Goal: Find contact information: Find contact information

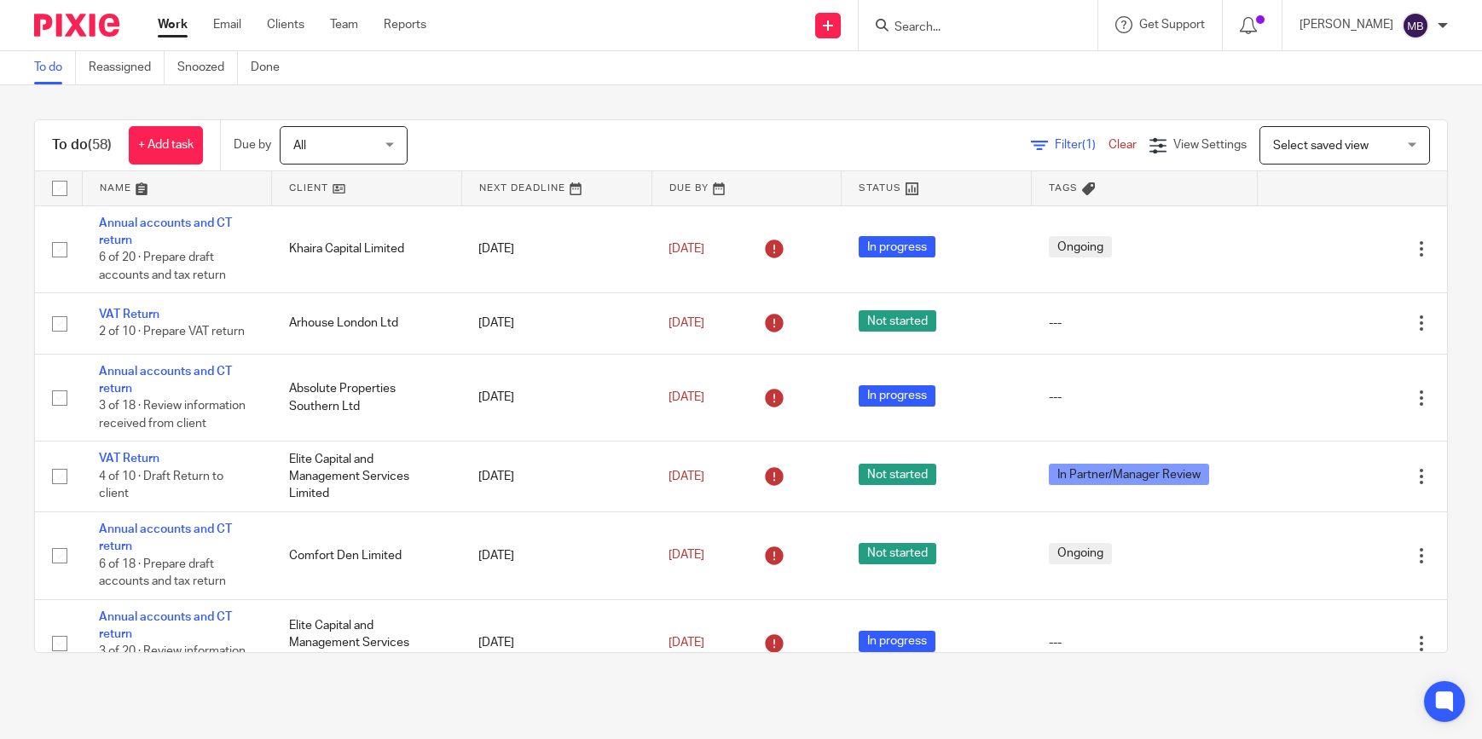
click at [972, 30] on input "Search" at bounding box center [969, 27] width 153 height 15
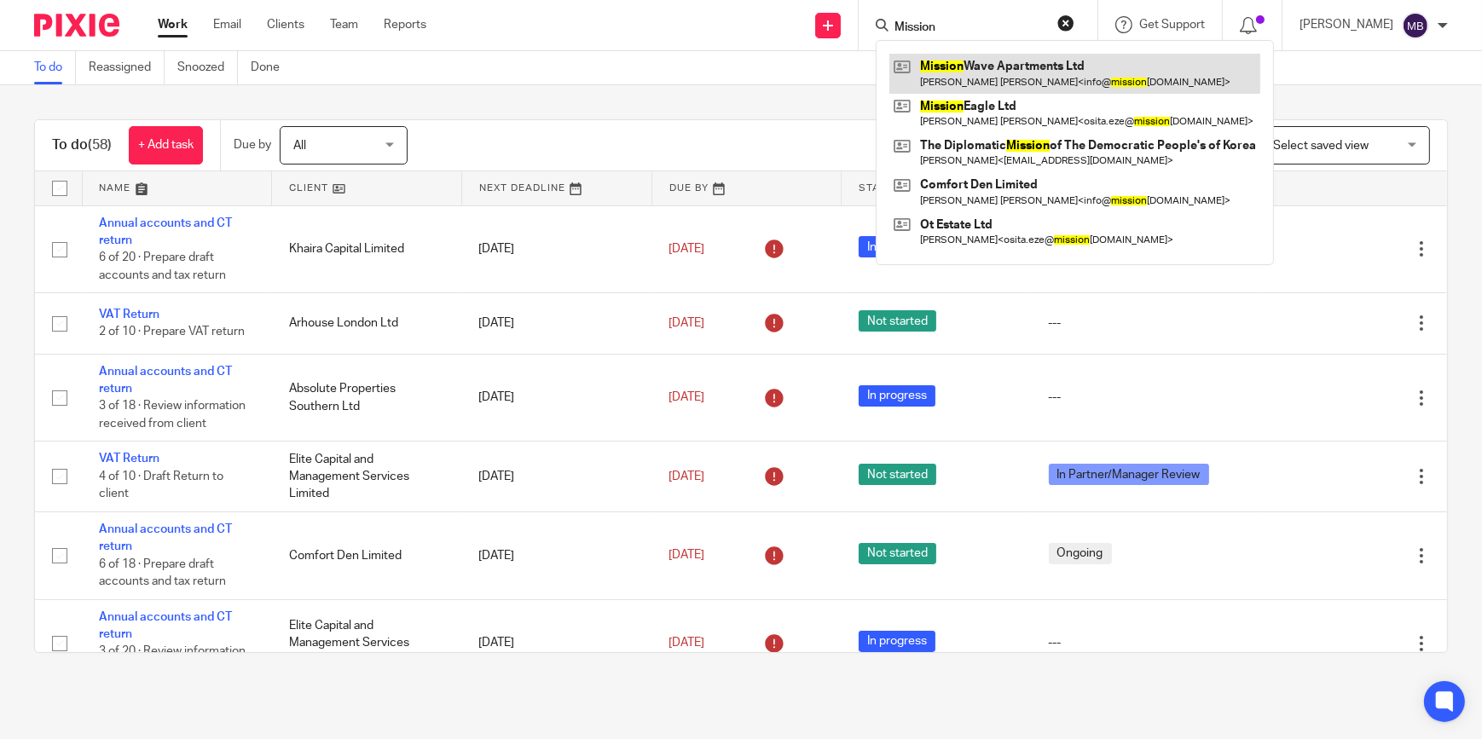
type input "Mission"
click at [971, 74] on link at bounding box center [1074, 73] width 371 height 39
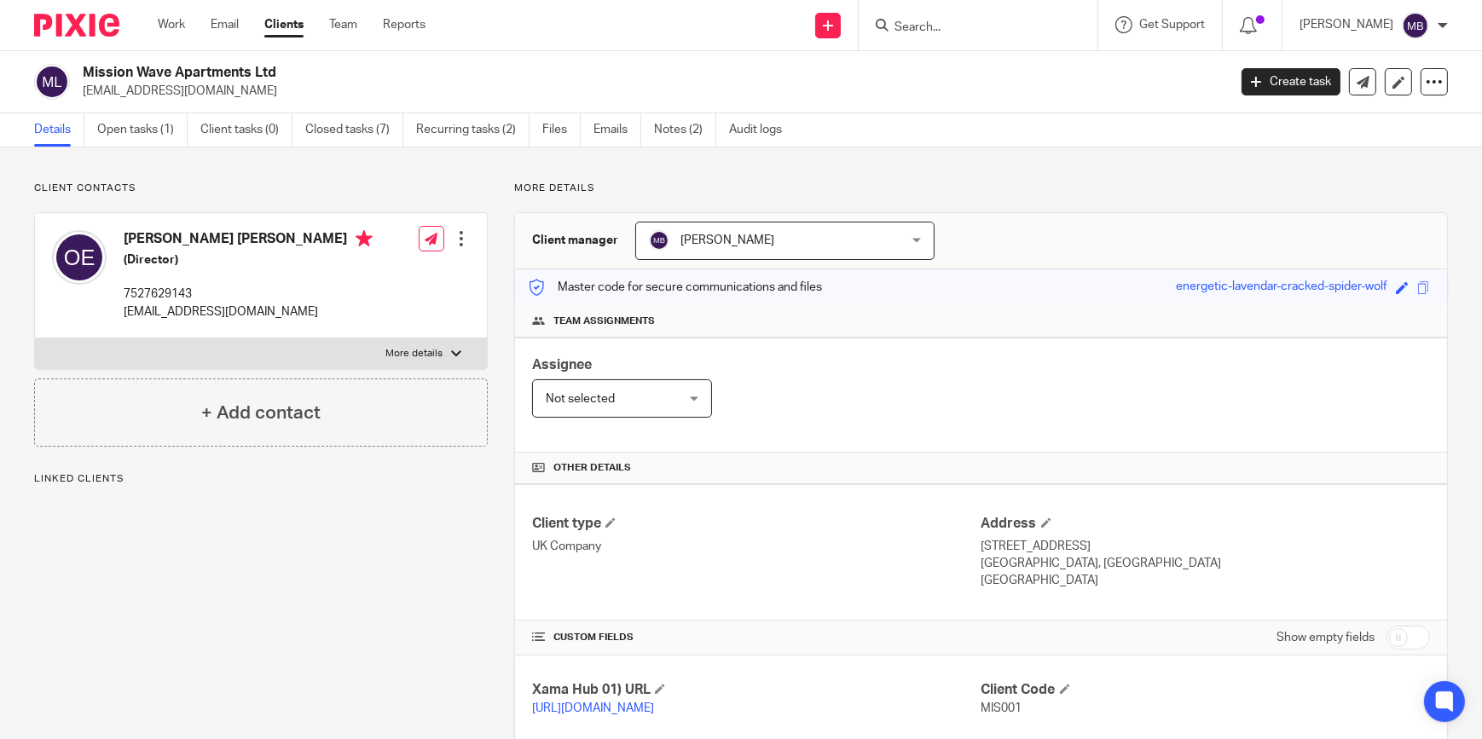
click at [124, 295] on p "7527629143" at bounding box center [248, 294] width 249 height 17
copy p "7527629143"
click at [260, 512] on div "Client contacts [PERSON_NAME] [PERSON_NAME] (Director) 7527629143 [EMAIL_ADDRES…" at bounding box center [248, 677] width 480 height 990
